Goal: Task Accomplishment & Management: Complete application form

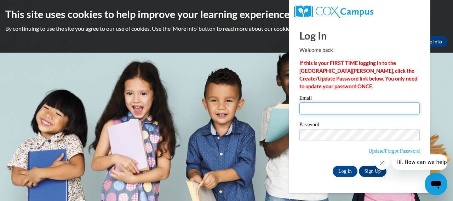
click at [353, 109] on input "Email" at bounding box center [359, 109] width 120 height 12
type input "[EMAIL_ADDRESS][DOMAIN_NAME]"
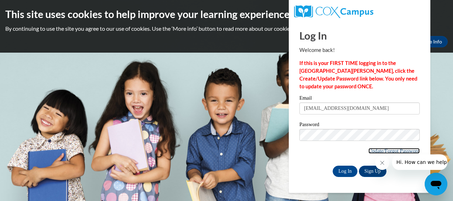
click at [368, 151] on link "Update/Forgot Password" at bounding box center [393, 151] width 51 height 6
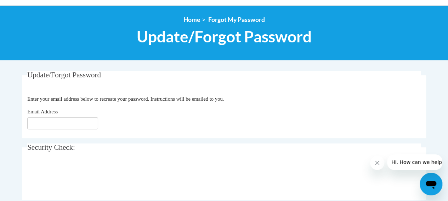
scroll to position [106, 0]
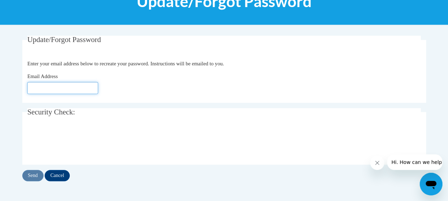
click at [74, 89] on input "Email Address" at bounding box center [62, 88] width 71 height 12
type input "[EMAIL_ADDRESS][DOMAIN_NAME]"
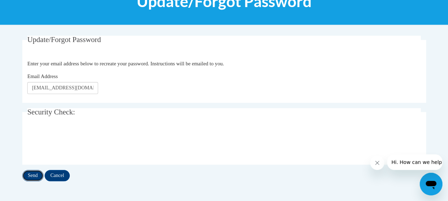
click at [35, 175] on input "Send" at bounding box center [32, 175] width 21 height 11
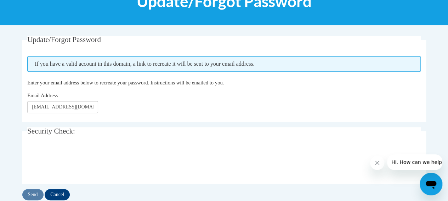
scroll to position [177, 0]
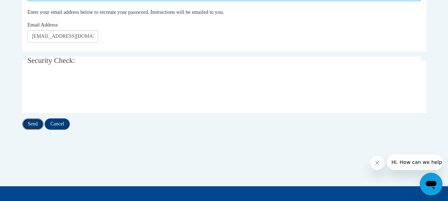
click at [34, 121] on input "Send" at bounding box center [32, 124] width 21 height 11
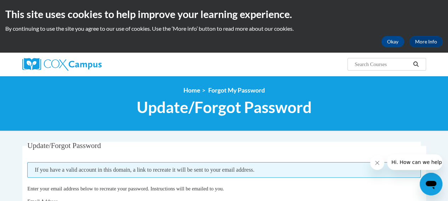
scroll to position [35, 0]
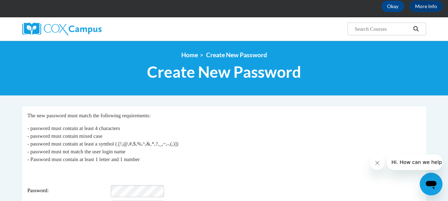
scroll to position [71, 0]
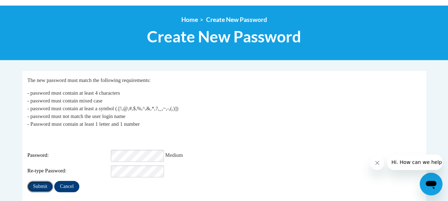
click at [42, 183] on input "Submit" at bounding box center [39, 186] width 25 height 11
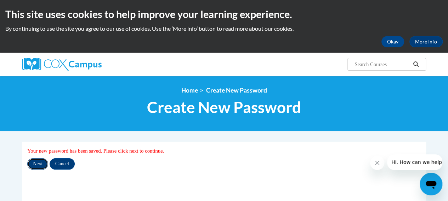
click at [38, 163] on input "Next" at bounding box center [37, 164] width 21 height 11
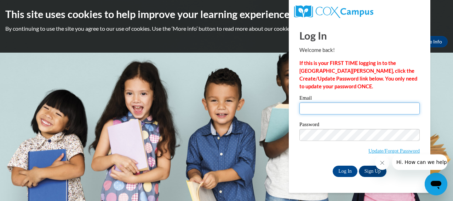
click at [334, 109] on input "Email" at bounding box center [359, 109] width 120 height 12
type input "ryand@kmsd.edu"
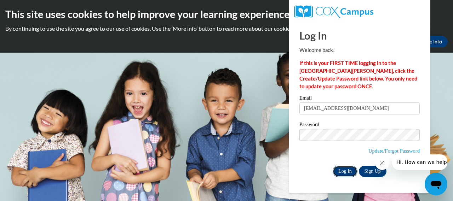
click at [340, 172] on input "Log In" at bounding box center [345, 171] width 25 height 11
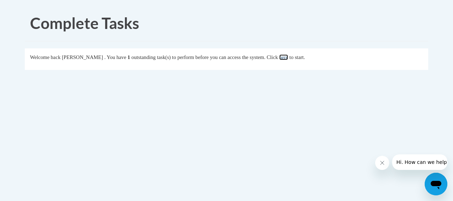
click at [288, 56] on link "here" at bounding box center [283, 57] width 9 height 6
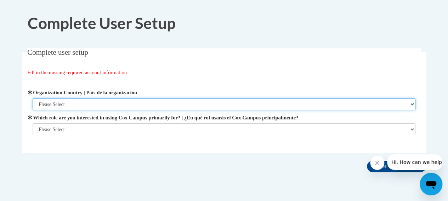
click at [82, 104] on select "Please Select United States | Estados Unidos Outside of the United States | Fue…" at bounding box center [224, 104] width 382 height 12
select select "ad49bcad-a171-4b2e-b99c-48b446064914"
click at [33, 98] on select "Please Select United States | Estados Unidos Outside of the United States | Fue…" at bounding box center [224, 104] width 382 height 12
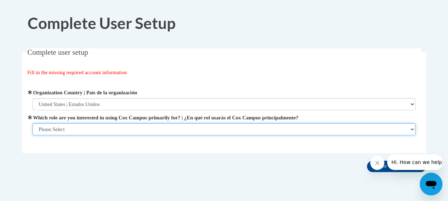
click at [73, 131] on select "Please Select College/University | Colegio/Universidad Community/Nonprofit Part…" at bounding box center [224, 129] width 382 height 12
select select "fbf2d438-af2f-41f8-98f1-81c410e29de3"
click at [33, 136] on select "Please Select College/University | Colegio/Universidad Community/Nonprofit Part…" at bounding box center [224, 129] width 382 height 12
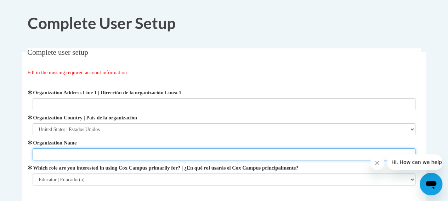
click at [94, 152] on input "Organization Name" at bounding box center [224, 155] width 382 height 12
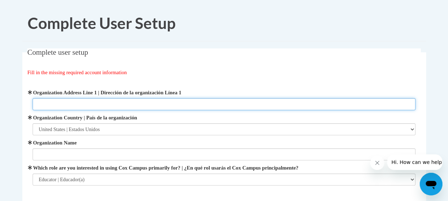
click at [91, 104] on input "Organization Address Line 1 | Dirección de la organización Línea 1" at bounding box center [224, 104] width 382 height 12
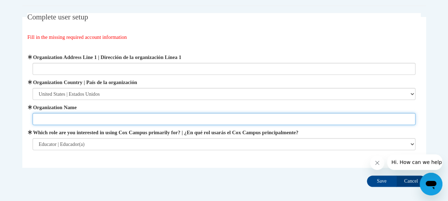
click at [62, 118] on input "Organization Name" at bounding box center [224, 119] width 382 height 12
type input "D"
click at [87, 121] on input "Organization Name" at bounding box center [224, 119] width 382 height 12
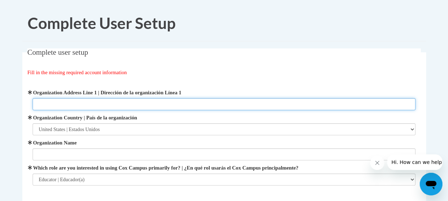
click at [76, 104] on input "Organization Address Line 1 | Dirección de la organización Línea 1" at bounding box center [224, 104] width 382 height 12
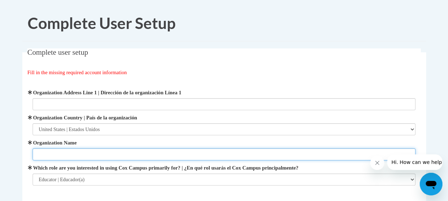
click at [62, 155] on input "Organization Name" at bounding box center [224, 155] width 382 height 12
type input "Dousman Elementary School"
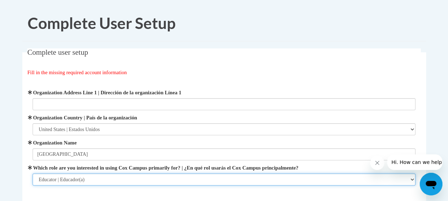
click at [412, 180] on select "Please Select College/University | Colegio/Universidad Community/Nonprofit Part…" at bounding box center [224, 180] width 382 height 12
click at [214, 180] on select "Please Select College/University | Colegio/Universidad Community/Nonprofit Part…" at bounding box center [224, 180] width 382 height 12
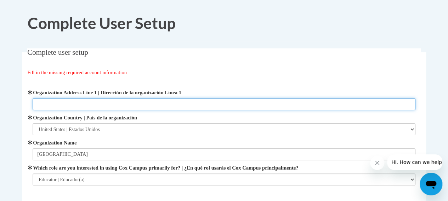
click at [86, 100] on input "Organization Address Line 1 | Dirección de la organización Línea 1" at bounding box center [224, 104] width 382 height 12
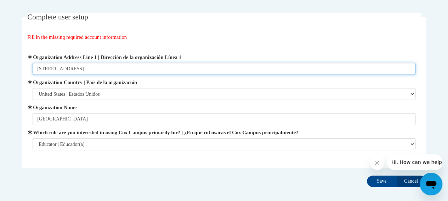
scroll to position [71, 0]
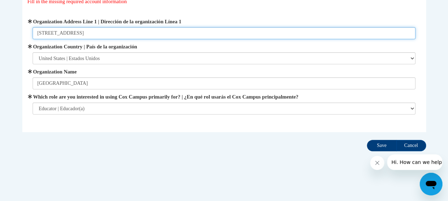
type input "341 E. Ottawa Avenue, Dousman, WI 53118"
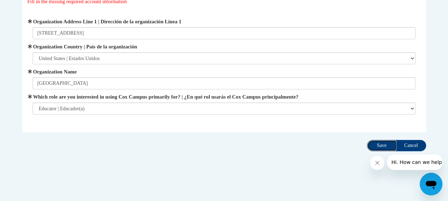
click at [380, 144] on input "Save" at bounding box center [382, 145] width 30 height 11
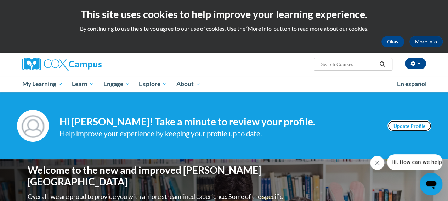
click at [409, 124] on link "Update Profile" at bounding box center [409, 125] width 44 height 11
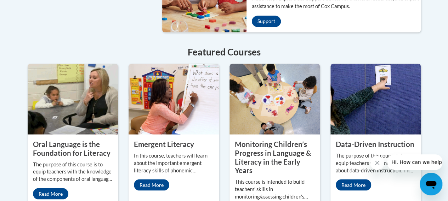
scroll to position [659, 0]
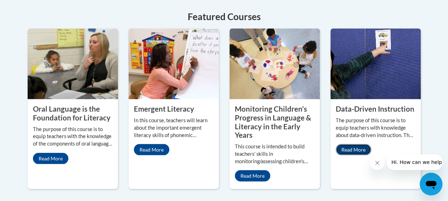
click at [352, 144] on link "Read More" at bounding box center [352, 149] width 35 height 11
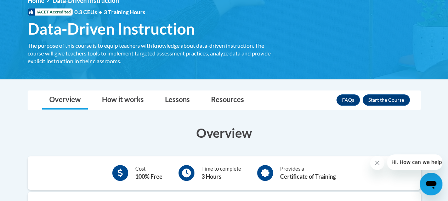
scroll to position [142, 0]
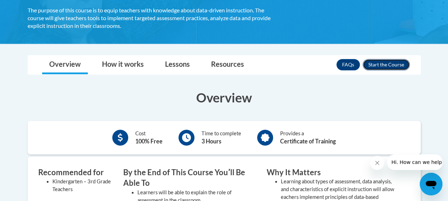
click at [387, 64] on button "Enroll" at bounding box center [385, 64] width 47 height 11
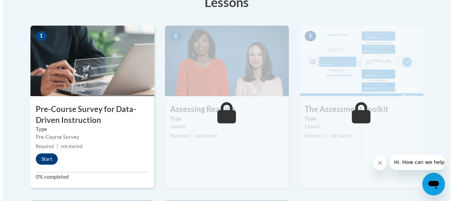
scroll to position [248, 0]
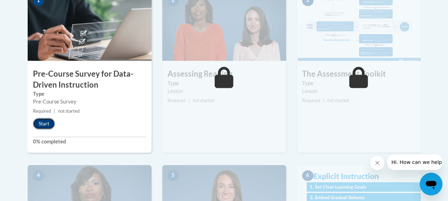
click at [41, 123] on button "Start" at bounding box center [44, 123] width 22 height 11
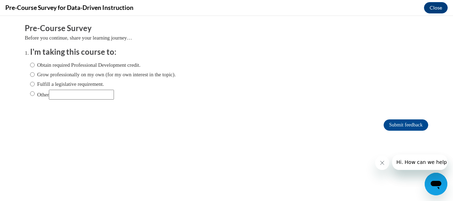
scroll to position [0, 0]
click at [30, 65] on input "Obtain required Professional Development credit." at bounding box center [32, 65] width 5 height 8
radio input "true"
click at [30, 77] on input "Grow professionally on my own (for my own interest in the topic)." at bounding box center [32, 75] width 5 height 8
radio input "true"
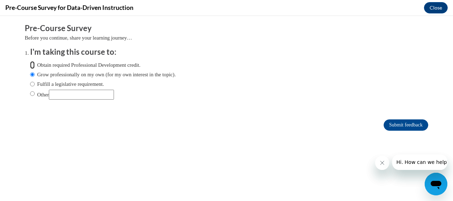
click at [30, 64] on input "Obtain required Professional Development credit." at bounding box center [32, 65] width 5 height 8
radio input "true"
click at [30, 85] on input "Fulfill a legislative requirement." at bounding box center [32, 84] width 5 height 8
radio input "true"
click at [396, 125] on input "Submit feedback" at bounding box center [406, 125] width 45 height 11
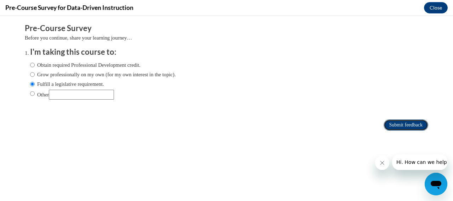
click at [393, 124] on input "Submit feedback" at bounding box center [406, 125] width 45 height 11
click at [385, 127] on input "Submit feedback" at bounding box center [406, 125] width 45 height 11
click at [381, 164] on icon "Close message from company" at bounding box center [382, 163] width 6 height 6
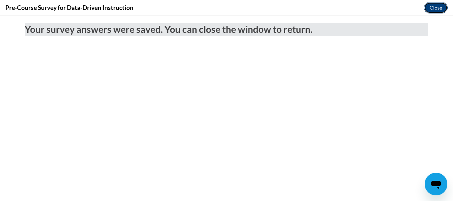
click at [430, 6] on button "Close" at bounding box center [436, 7] width 24 height 11
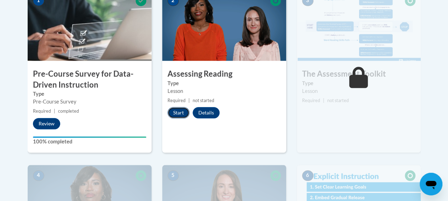
click at [177, 115] on button "Start" at bounding box center [178, 112] width 22 height 11
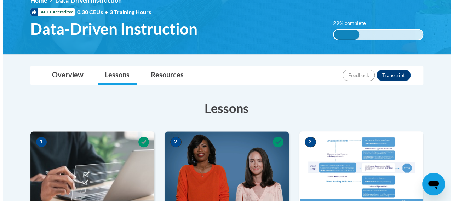
scroll to position [212, 0]
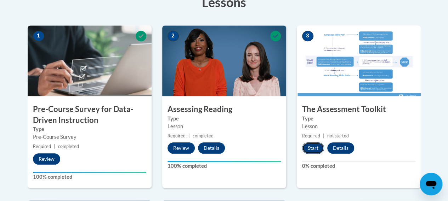
click at [310, 148] on button "Start" at bounding box center [313, 148] width 22 height 11
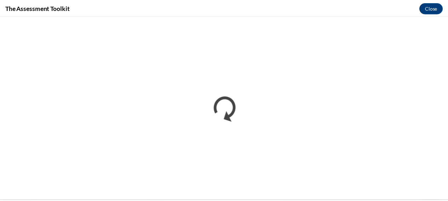
scroll to position [0, 0]
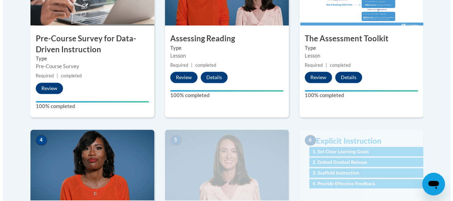
scroll to position [389, 0]
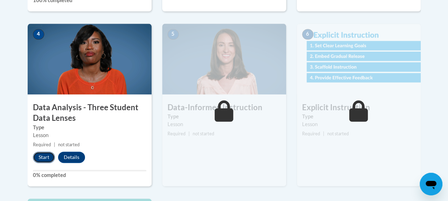
click at [38, 157] on button "Start" at bounding box center [44, 157] width 22 height 11
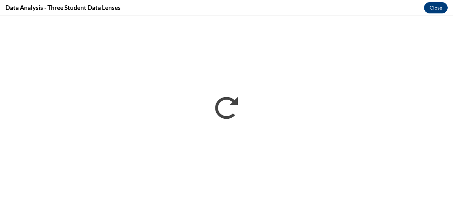
scroll to position [0, 0]
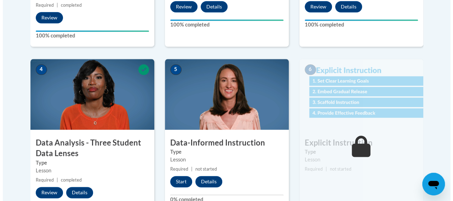
scroll to position [389, 0]
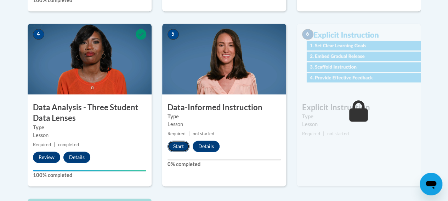
click at [178, 146] on button "Start" at bounding box center [178, 146] width 22 height 11
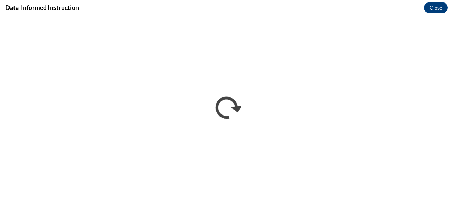
scroll to position [0, 0]
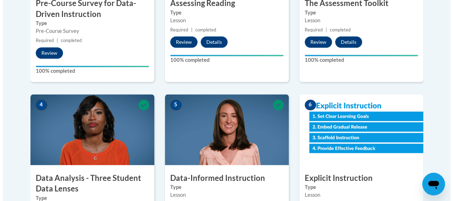
scroll to position [389, 0]
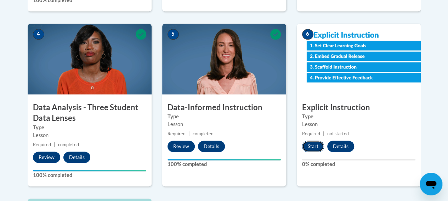
click at [309, 147] on button "Start" at bounding box center [313, 146] width 22 height 11
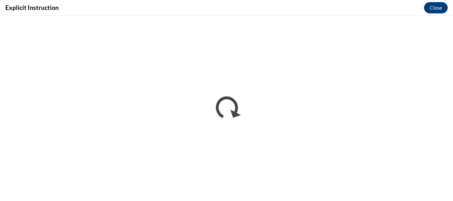
scroll to position [0, 0]
